Goal: Task Accomplishment & Management: Manage account settings

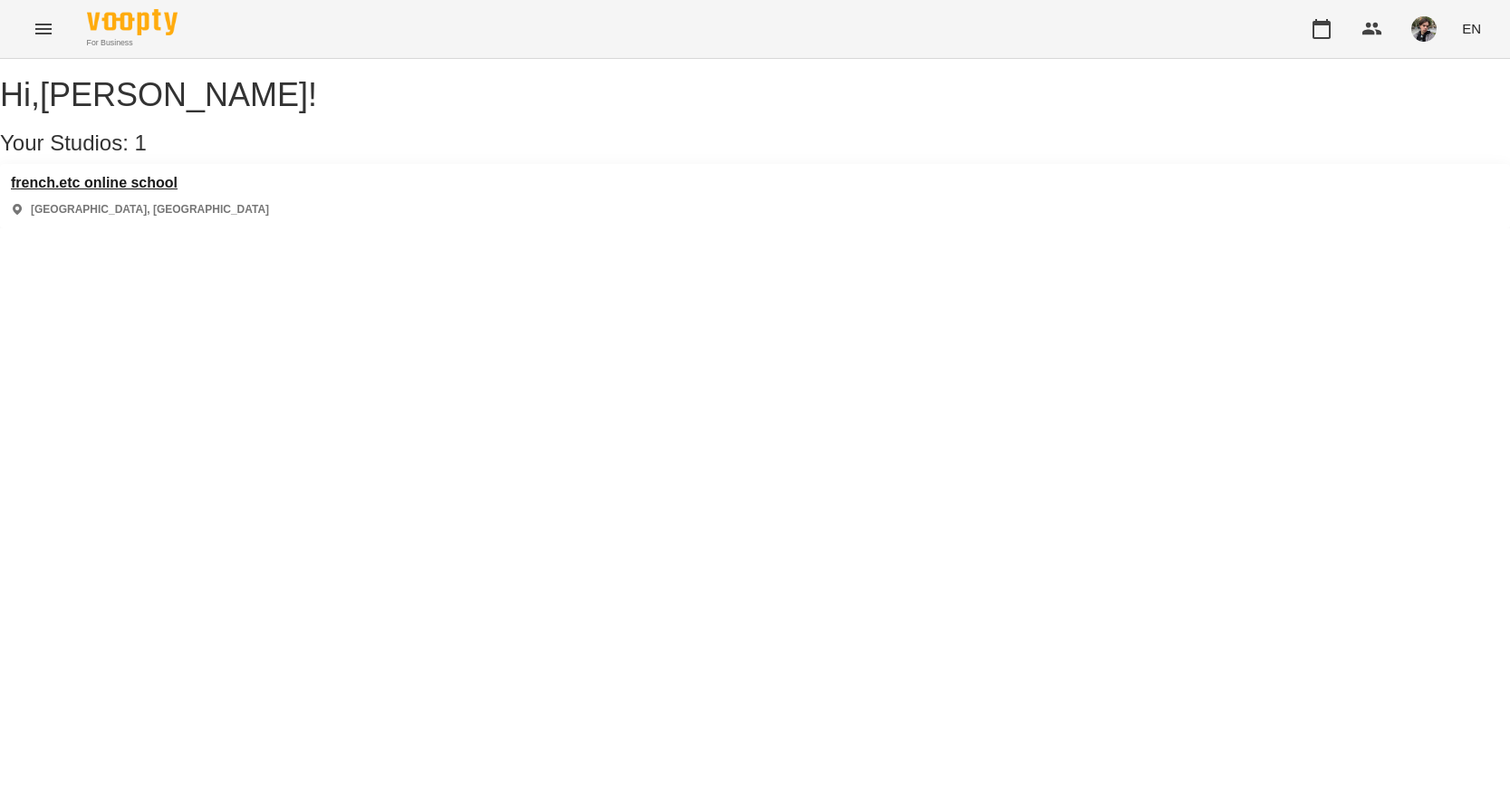
click at [139, 191] on h3 "french.etc online school" at bounding box center [140, 183] width 258 height 16
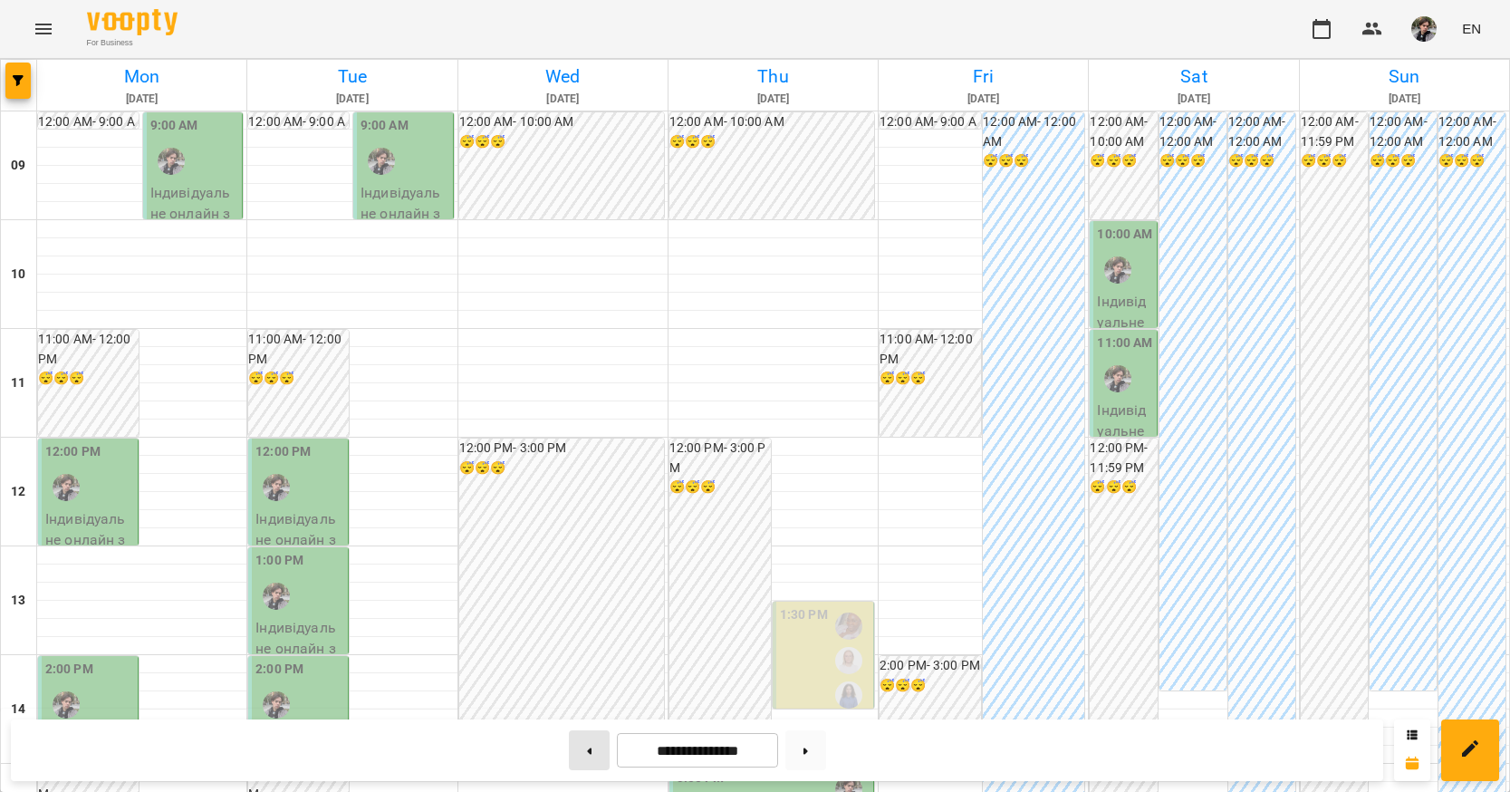
click at [585, 741] on button at bounding box center [589, 750] width 41 height 40
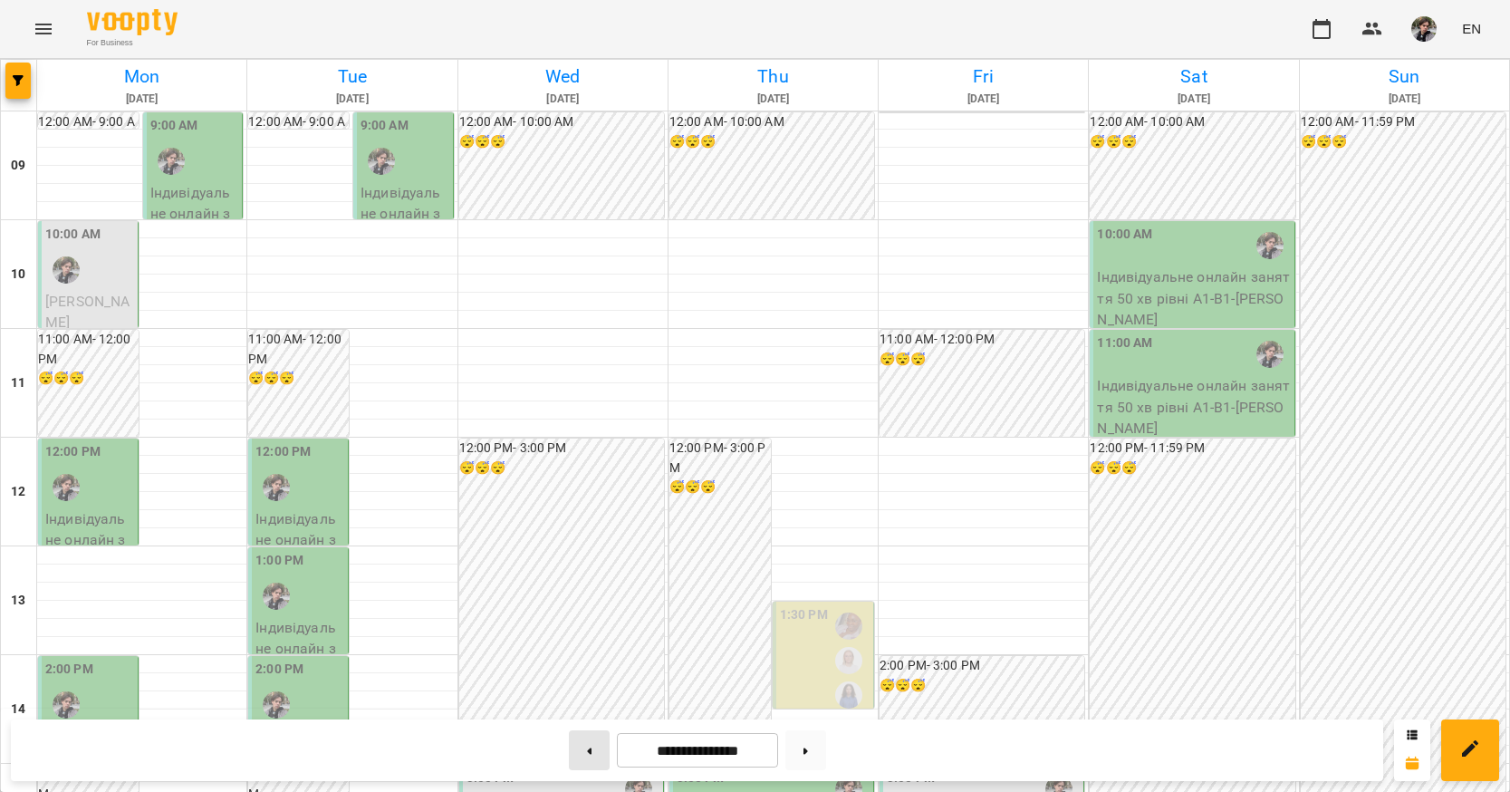
click at [585, 741] on button at bounding box center [589, 750] width 41 height 40
type input "**********"
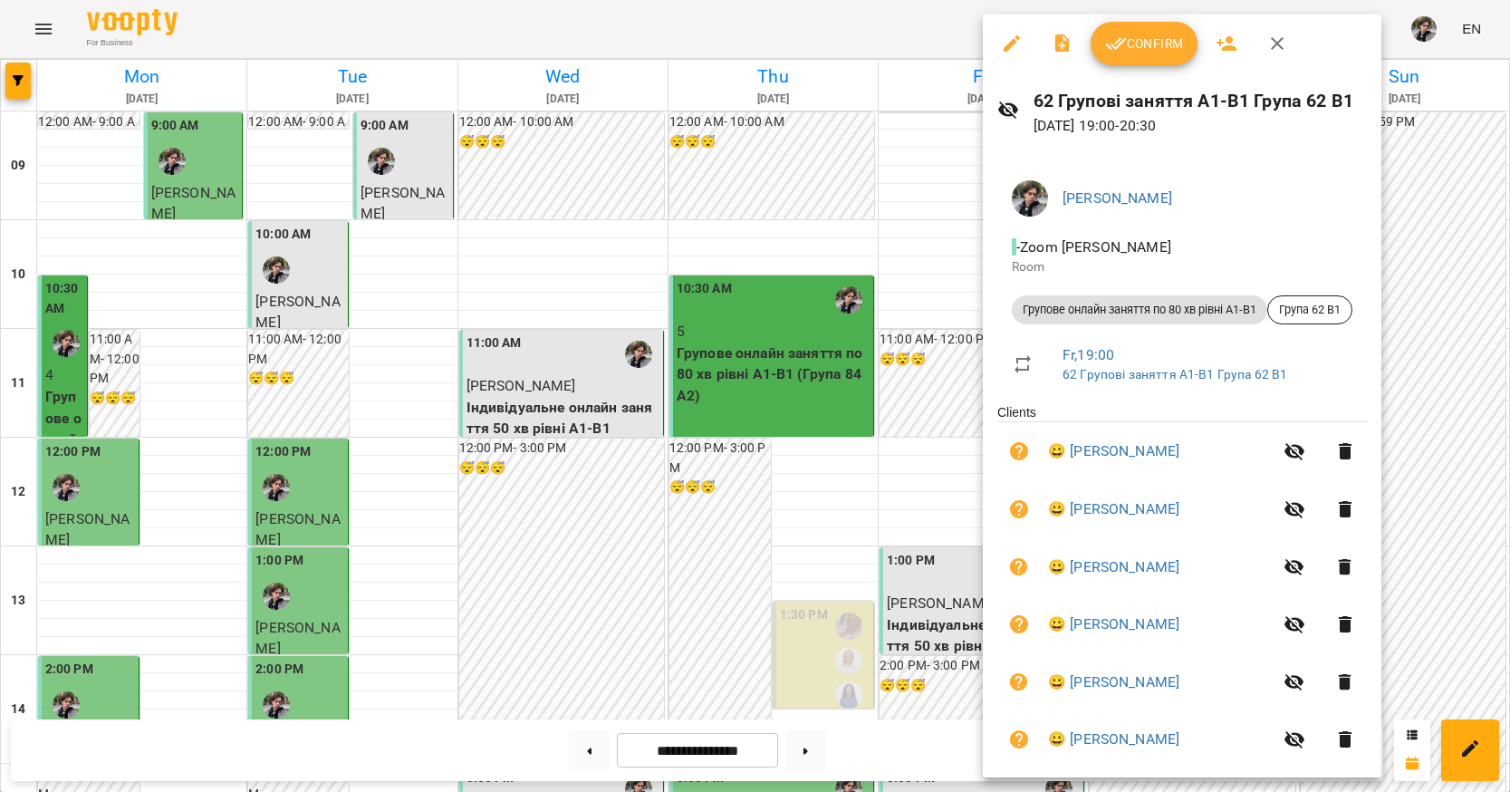
click at [1143, 55] on button "Confirm" at bounding box center [1144, 43] width 107 height 43
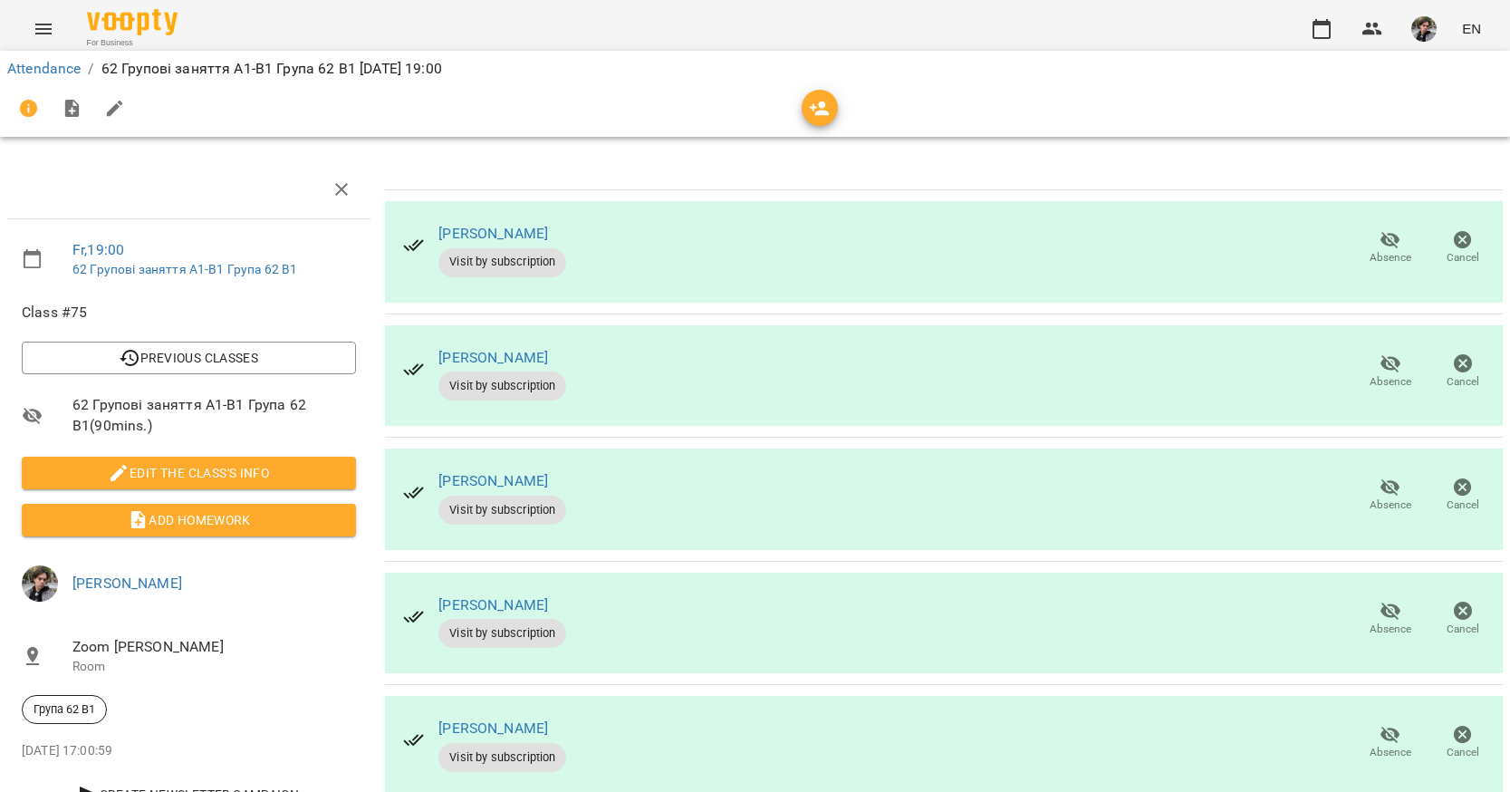
click at [1387, 238] on icon "button" at bounding box center [1391, 240] width 22 height 22
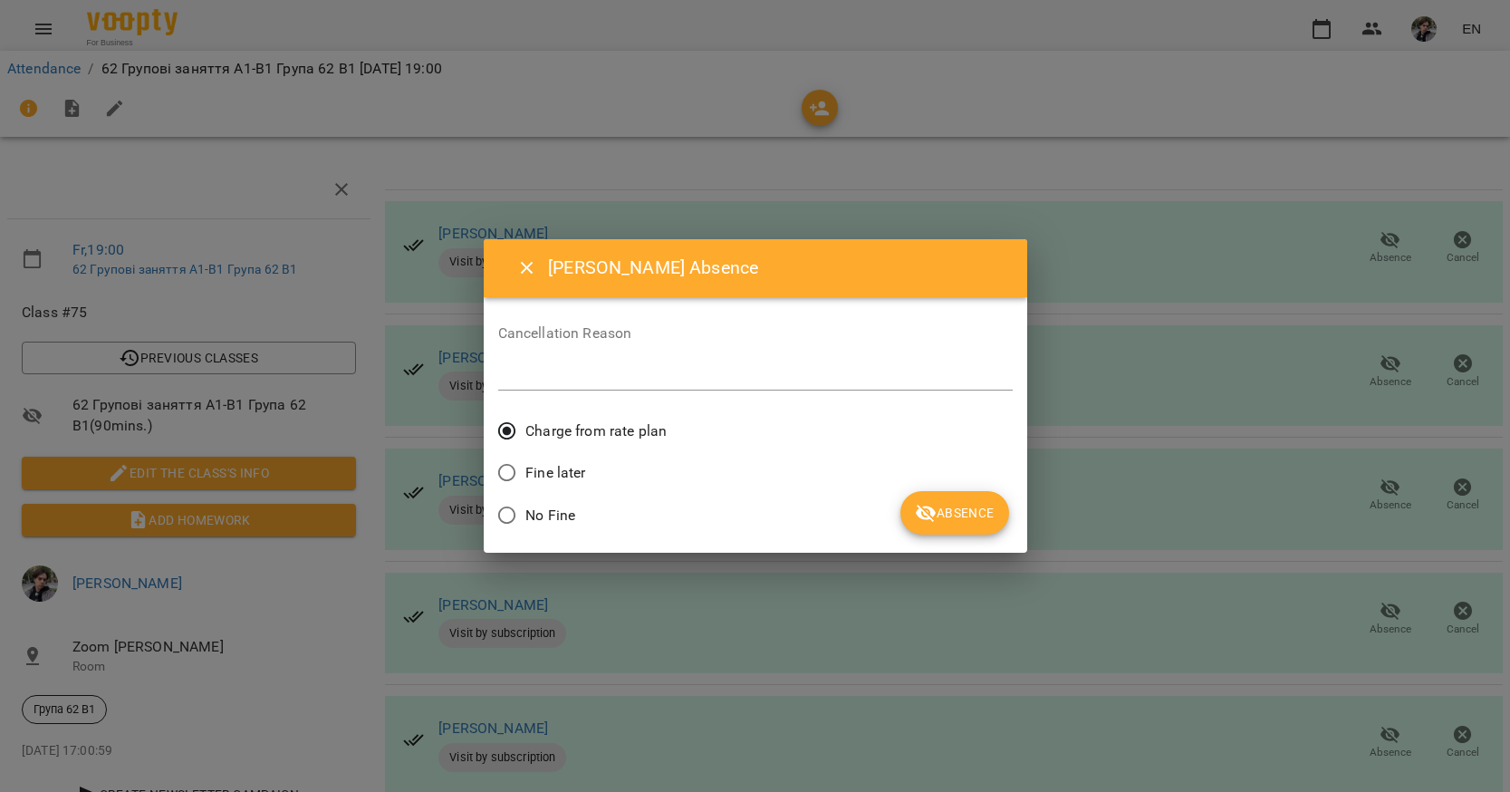
click at [974, 515] on span "Absence" at bounding box center [954, 513] width 79 height 22
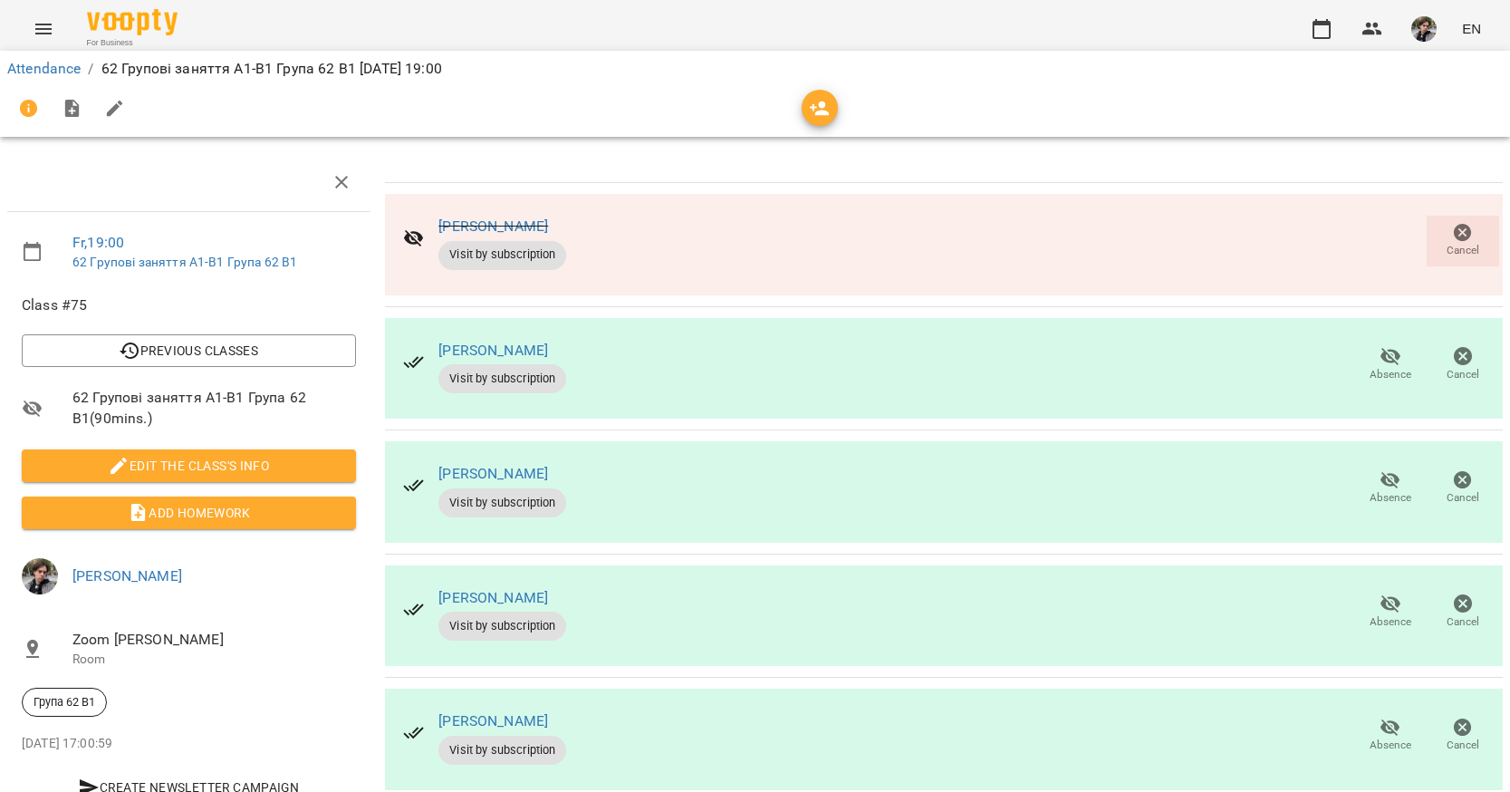
scroll to position [152, 0]
click at [1397, 719] on icon "button" at bounding box center [1390, 727] width 20 height 17
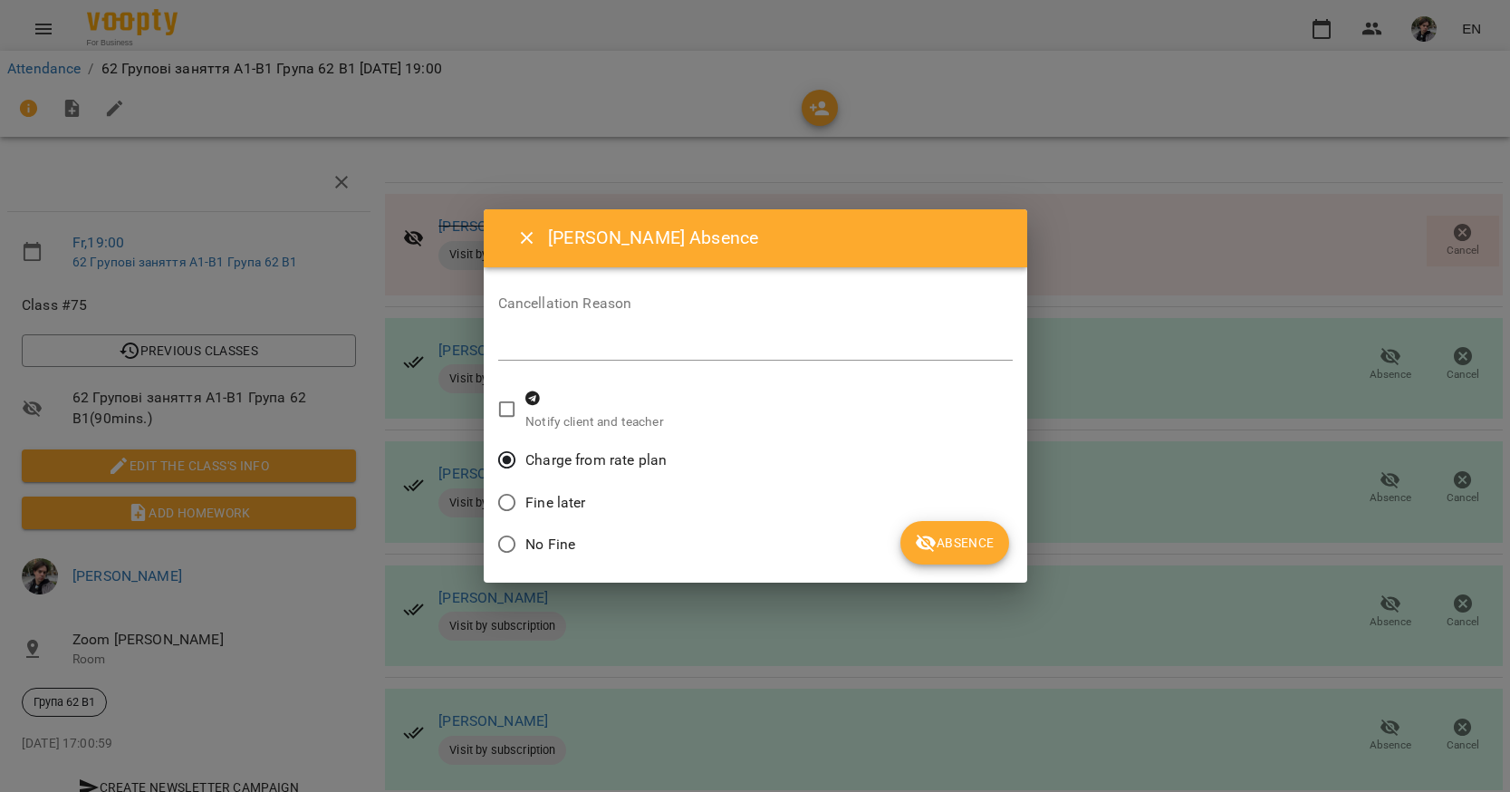
click at [942, 543] on span "Absence" at bounding box center [954, 543] width 79 height 22
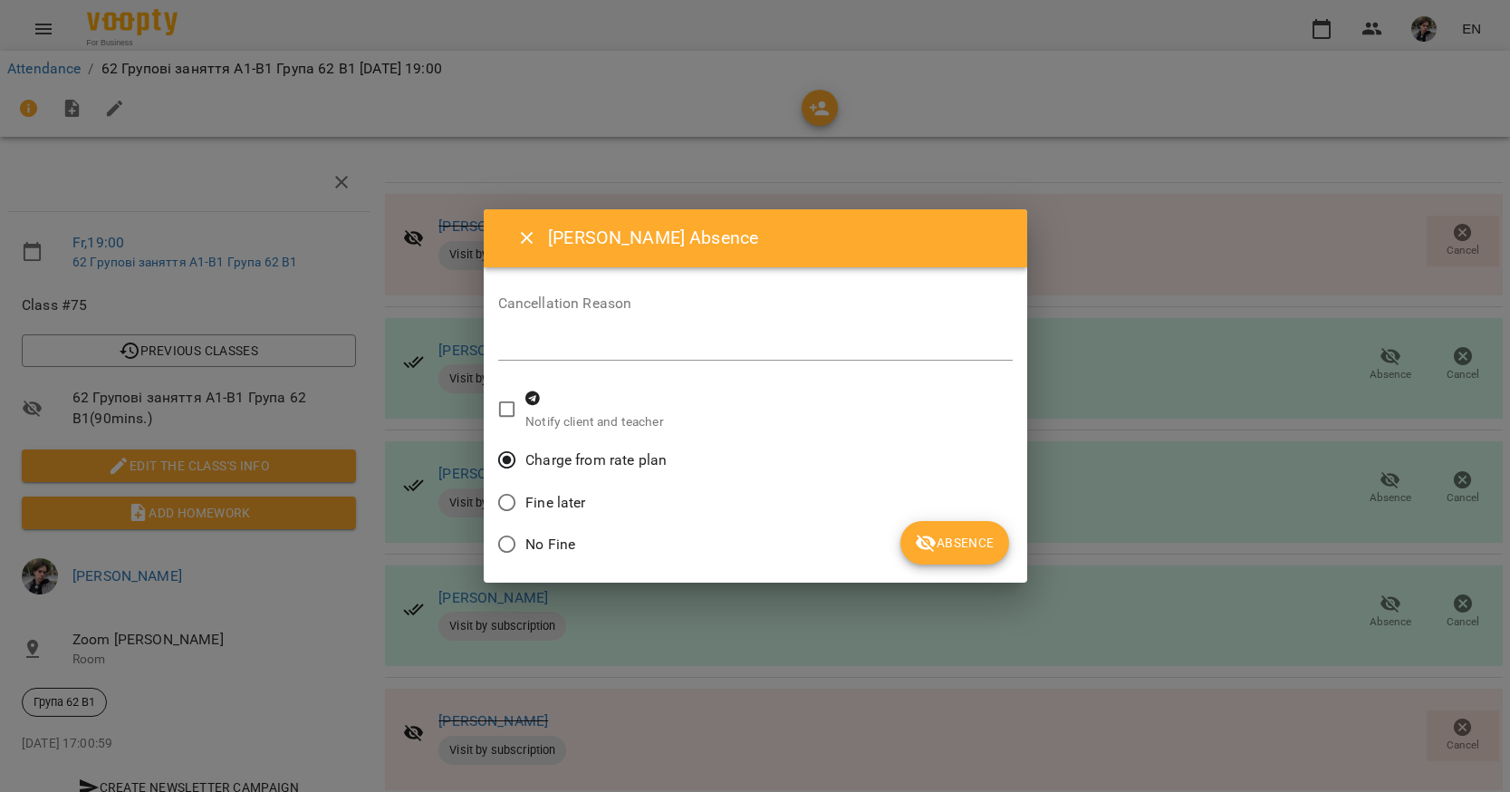
click at [962, 546] on span "Absence" at bounding box center [954, 543] width 79 height 22
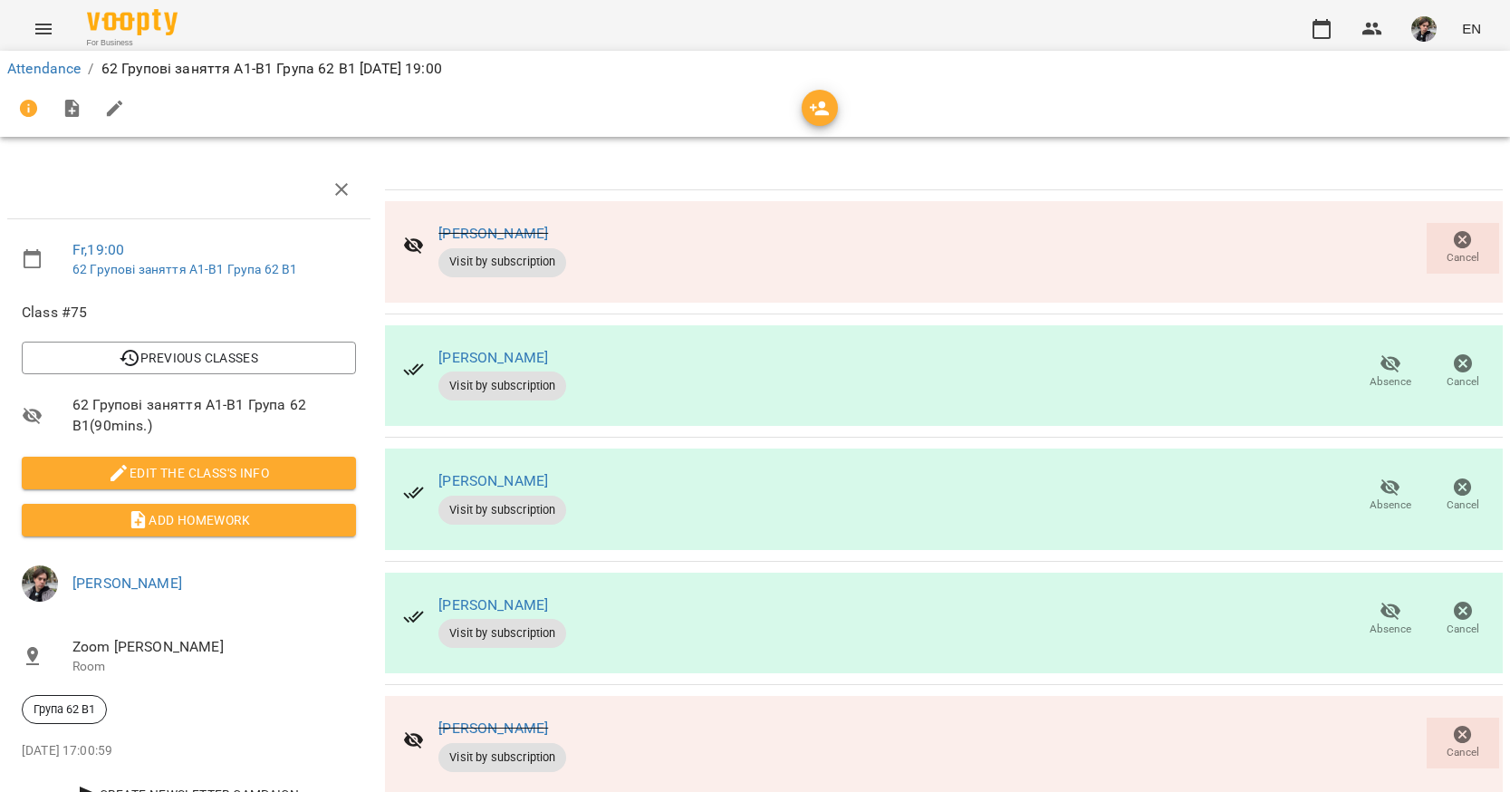
scroll to position [0, 0]
click at [1323, 27] on icon "button" at bounding box center [1322, 29] width 22 height 22
